Goal: Information Seeking & Learning: Learn about a topic

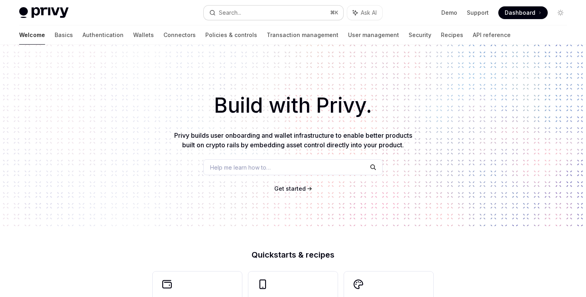
click at [247, 15] on button "Search... ⌘ K" at bounding box center [273, 13] width 139 height 14
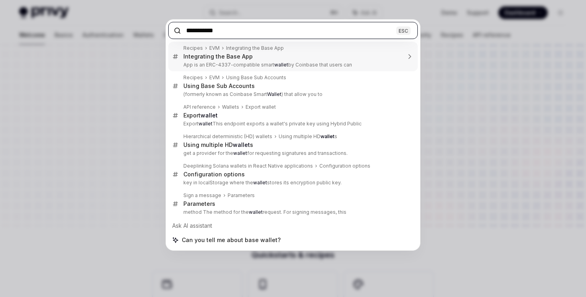
type input "**********"
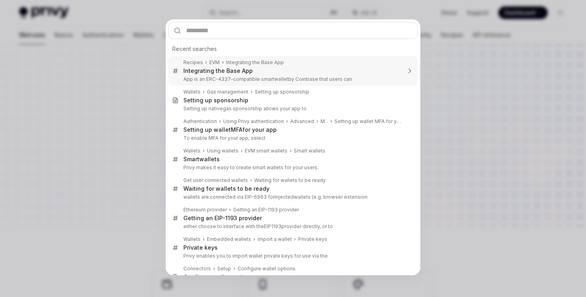
type textarea "*"
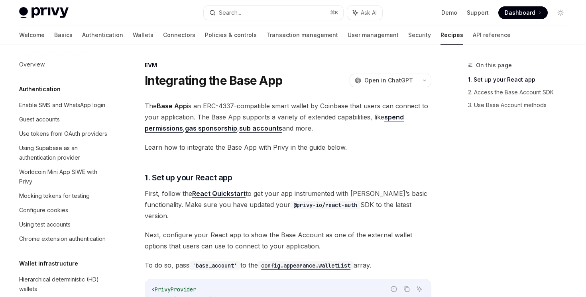
scroll to position [1037, 0]
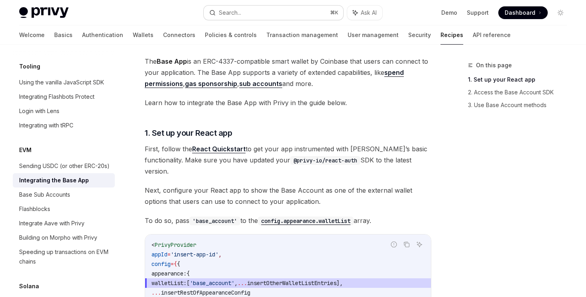
click at [301, 10] on button "Search... ⌘ K" at bounding box center [273, 13] width 139 height 14
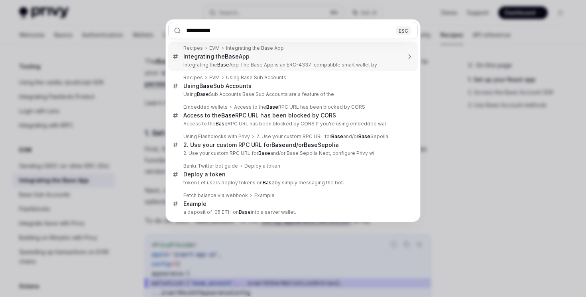
type input "**********"
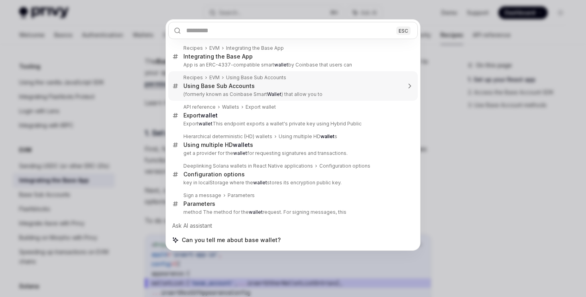
type textarea "*"
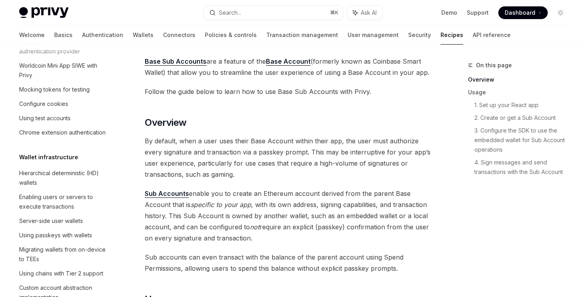
scroll to position [9, 0]
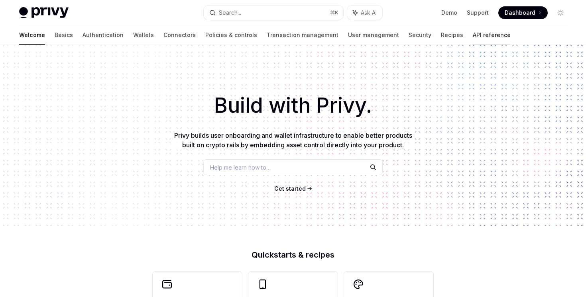
click at [473, 32] on link "API reference" at bounding box center [492, 35] width 38 height 19
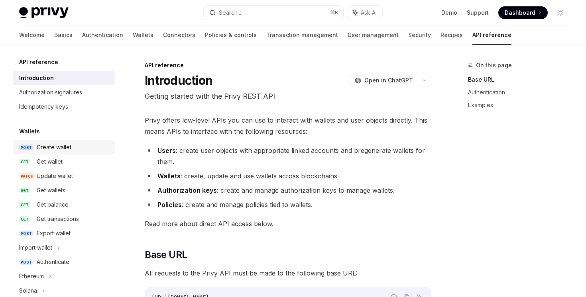
click at [84, 150] on div "Create wallet" at bounding box center [73, 148] width 73 height 10
type textarea "*"
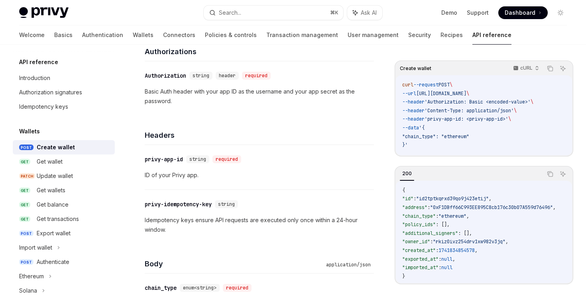
scroll to position [277, 0]
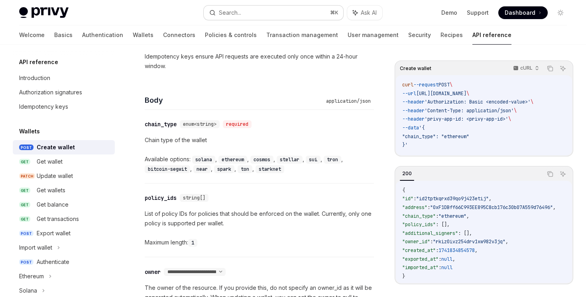
click at [272, 16] on button "Search... ⌘ K" at bounding box center [273, 13] width 139 height 14
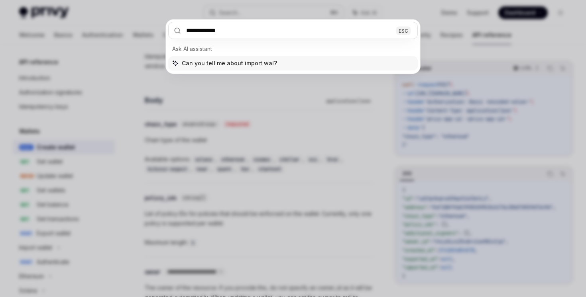
type input "**********"
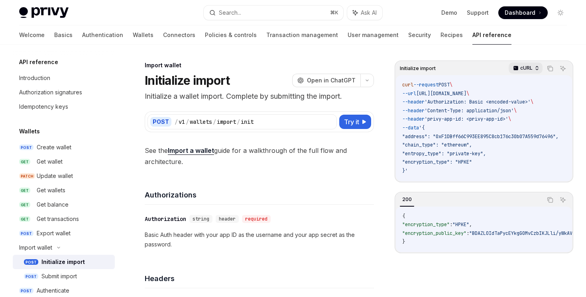
click at [534, 67] on icon "button" at bounding box center [537, 68] width 6 height 6
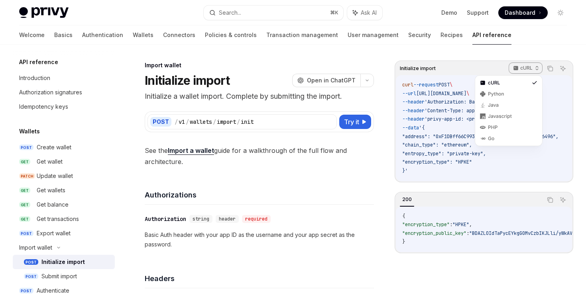
click at [282, 166] on span "See the Import a wallet guide for a walkthrough of the full flow and architectu…" at bounding box center [259, 156] width 229 height 22
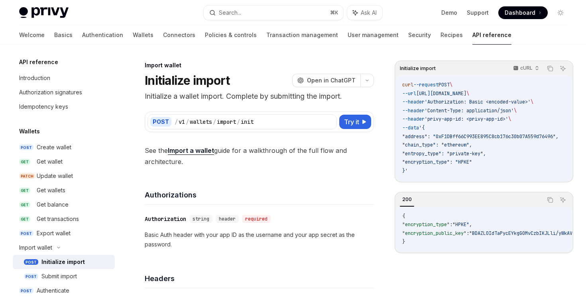
click at [204, 153] on link "Import a wallet" at bounding box center [191, 151] width 46 height 8
click at [213, 152] on link "Import a wallet" at bounding box center [191, 151] width 46 height 8
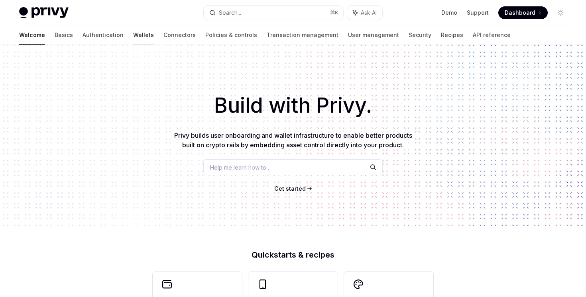
click at [133, 35] on link "Wallets" at bounding box center [143, 35] width 21 height 19
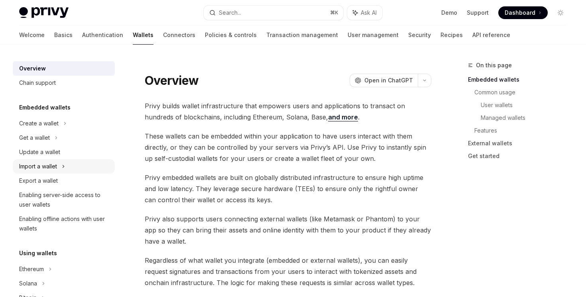
click at [65, 166] on icon at bounding box center [63, 167] width 3 height 10
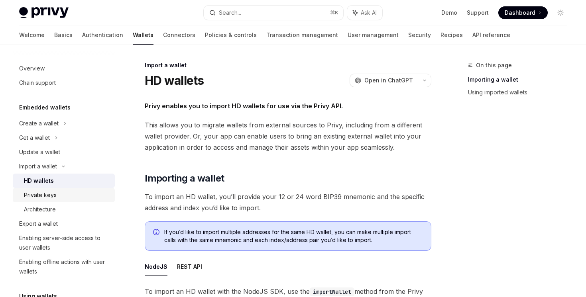
click at [84, 197] on div "Private keys" at bounding box center [67, 196] width 86 height 10
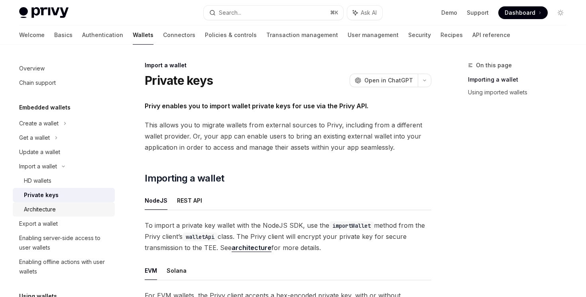
click at [81, 210] on div "Architecture" at bounding box center [67, 210] width 86 height 10
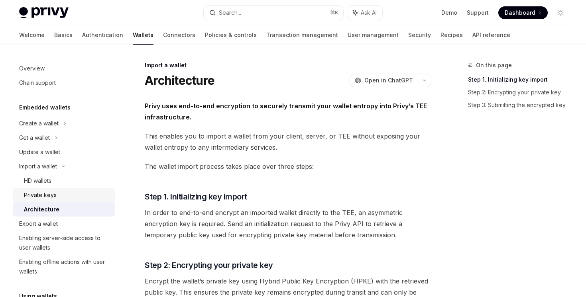
click at [83, 191] on div "Private keys" at bounding box center [67, 196] width 86 height 10
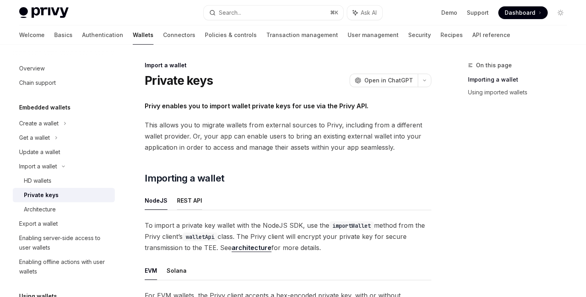
click at [181, 195] on button "REST API" at bounding box center [189, 200] width 25 height 19
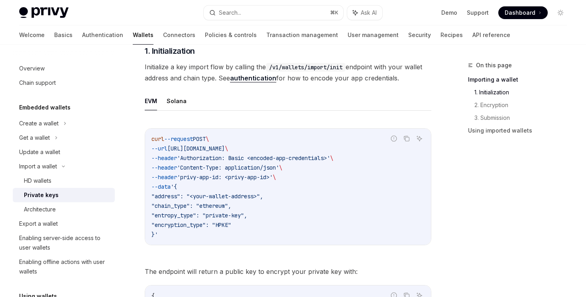
scroll to position [173, 0]
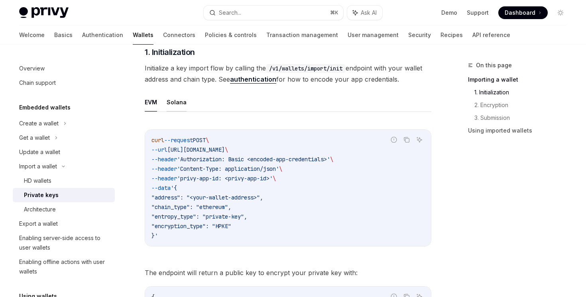
click at [174, 105] on button "Solana" at bounding box center [177, 102] width 20 height 19
click at [153, 105] on button "EVM" at bounding box center [151, 102] width 12 height 19
type textarea "*"
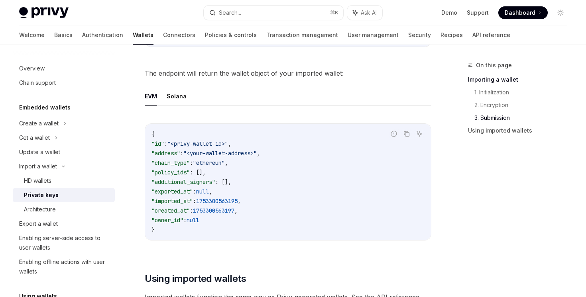
scroll to position [1659, 0]
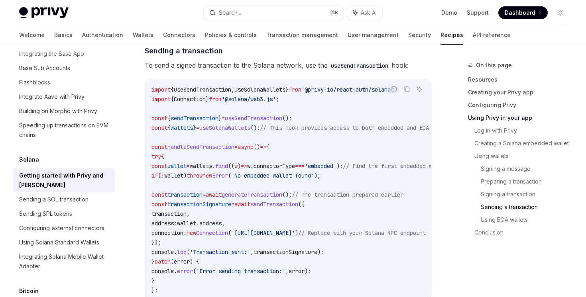
scroll to position [2277, 0]
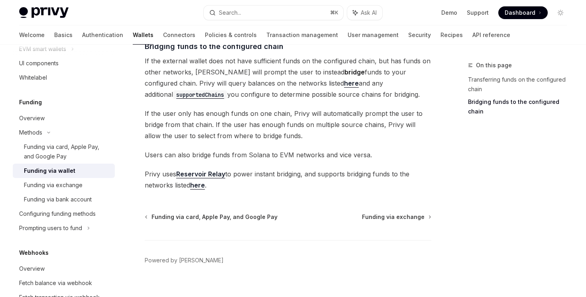
scroll to position [268, 0]
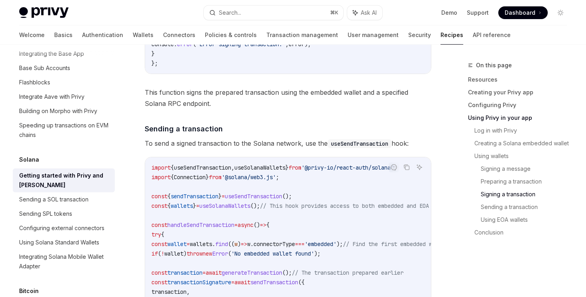
scroll to position [2194, 0]
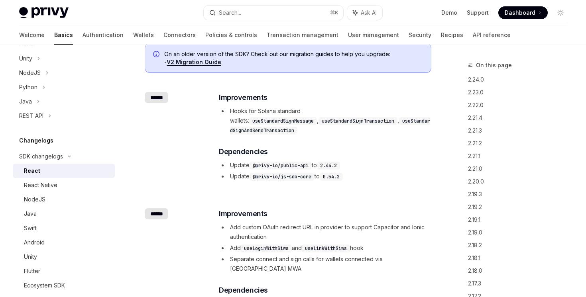
scroll to position [73, 0]
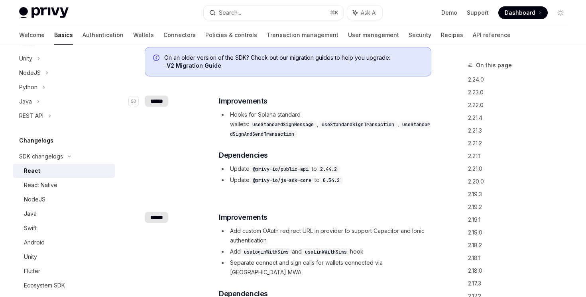
click at [135, 106] on link "​" at bounding box center [137, 101] width 16 height 11
